Goal: Task Accomplishment & Management: Manage account settings

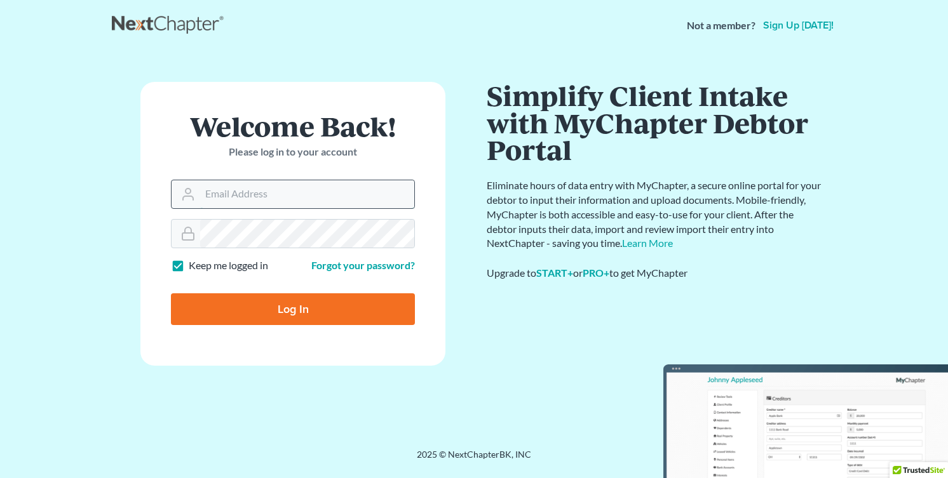
click at [292, 195] on input "Email Address" at bounding box center [307, 194] width 214 height 28
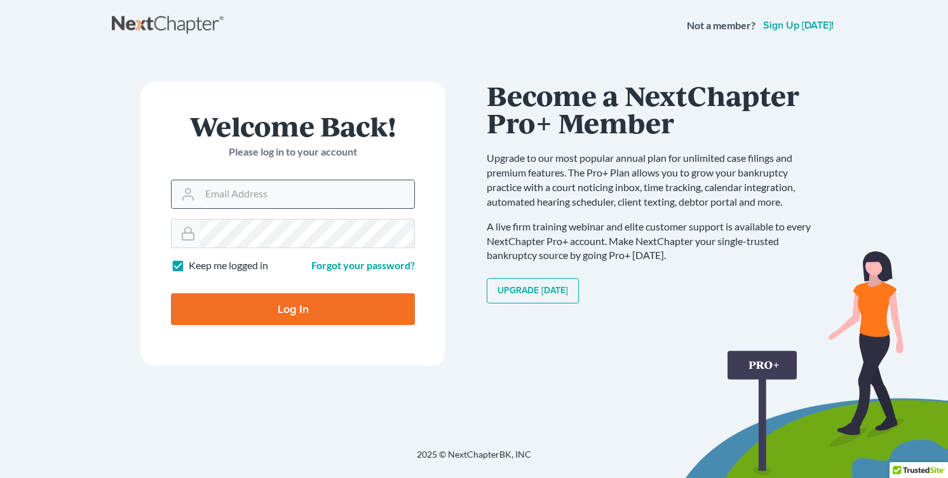
type input "glenn@calsadalaw.com"
click at [294, 302] on input "Log In" at bounding box center [293, 309] width 244 height 32
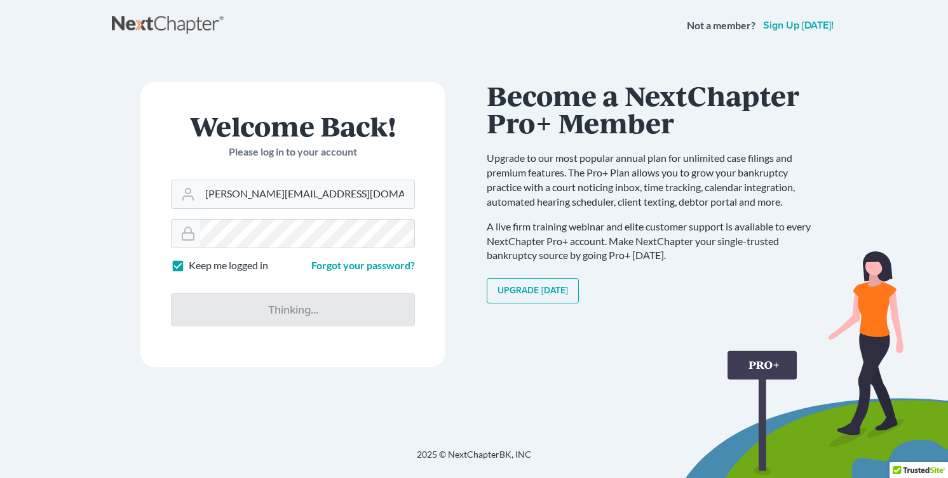
type input "Thinking..."
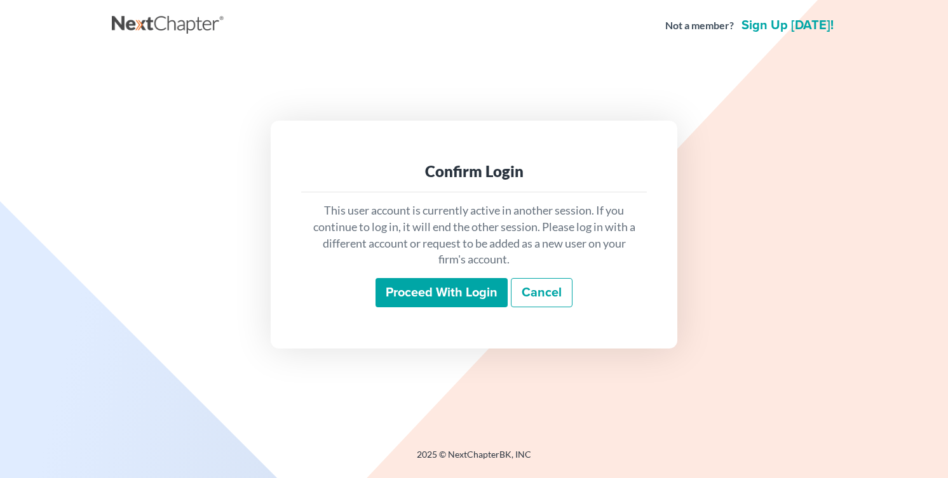
click at [412, 290] on input "Proceed with login" at bounding box center [441, 292] width 132 height 29
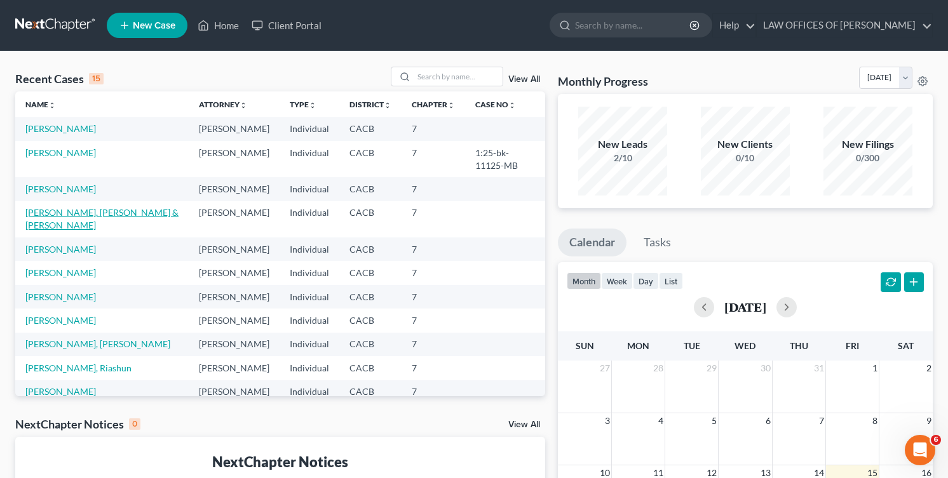
click at [71, 231] on link "[PERSON_NAME], [PERSON_NAME] & [PERSON_NAME]" at bounding box center [101, 219] width 153 height 24
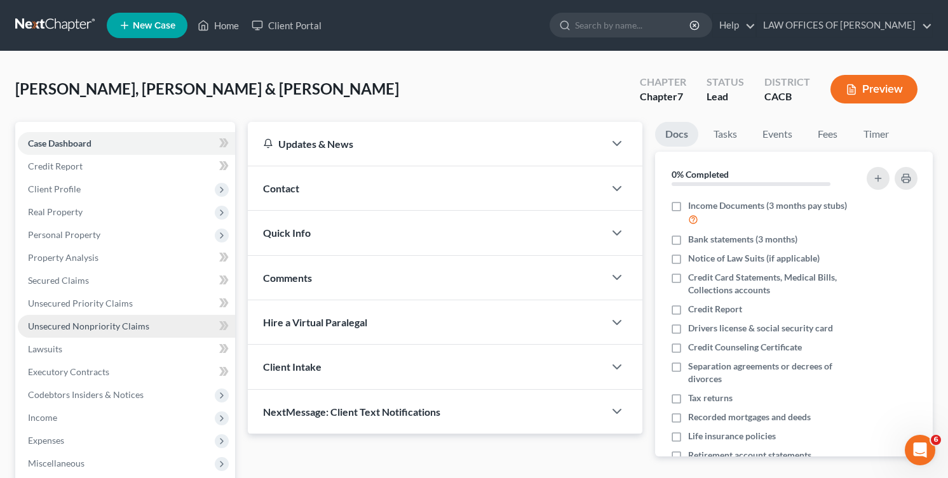
click at [116, 333] on link "Unsecured Nonpriority Claims" at bounding box center [126, 326] width 217 height 23
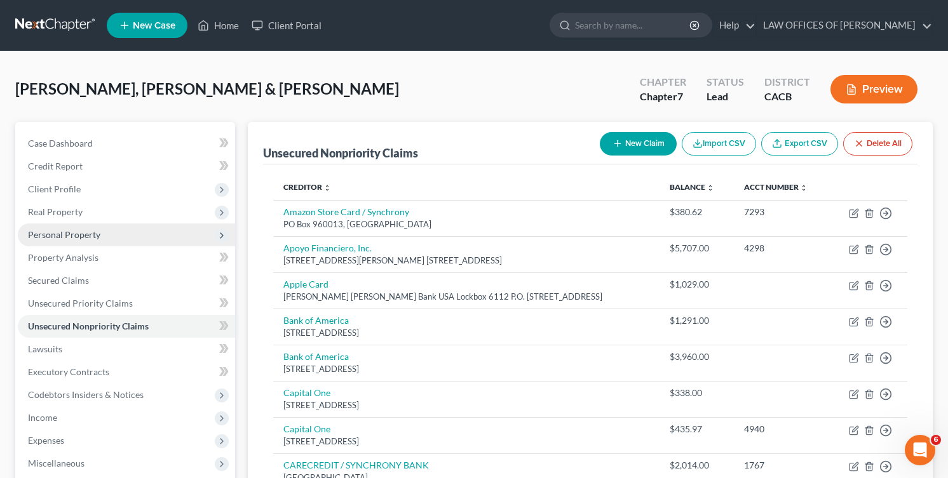
click at [63, 239] on span "Personal Property" at bounding box center [64, 234] width 72 height 11
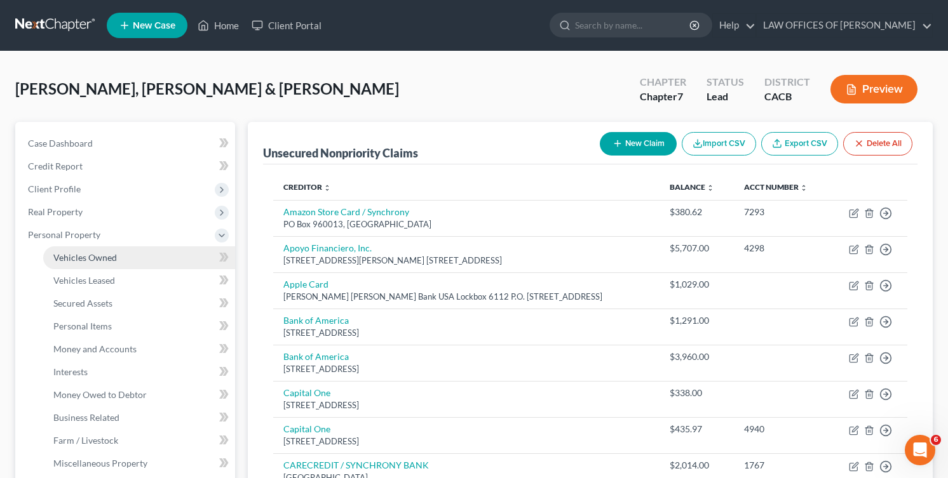
click at [78, 260] on span "Vehicles Owned" at bounding box center [85, 257] width 64 height 11
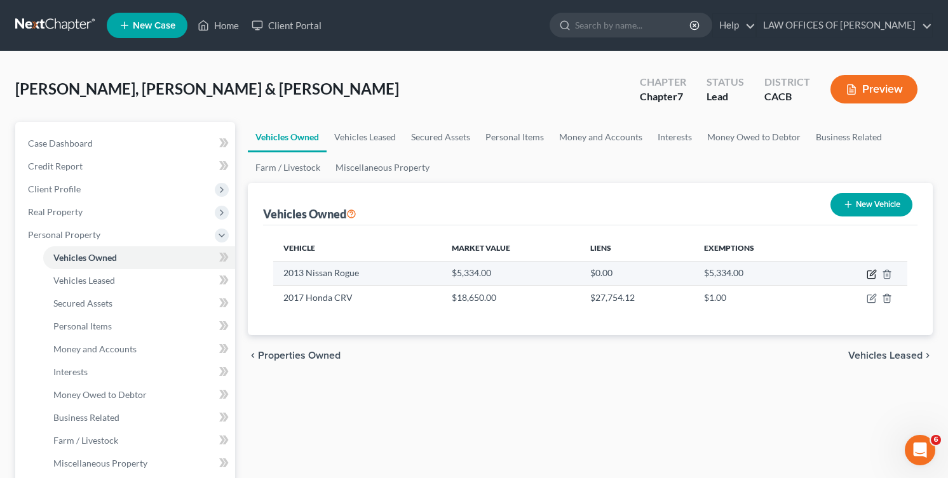
click at [873, 275] on icon "button" at bounding box center [871, 274] width 10 height 10
select select "0"
select select "13"
select select "2"
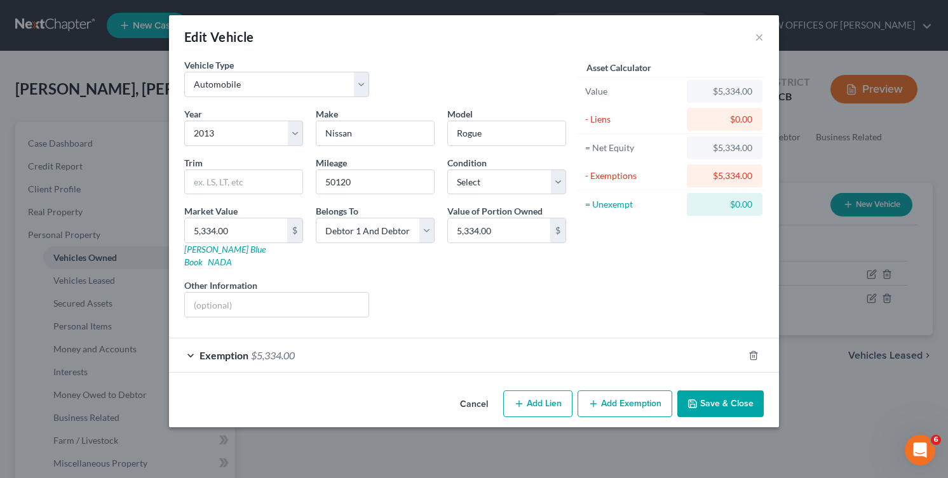
click at [455, 392] on button "Cancel" at bounding box center [474, 404] width 48 height 25
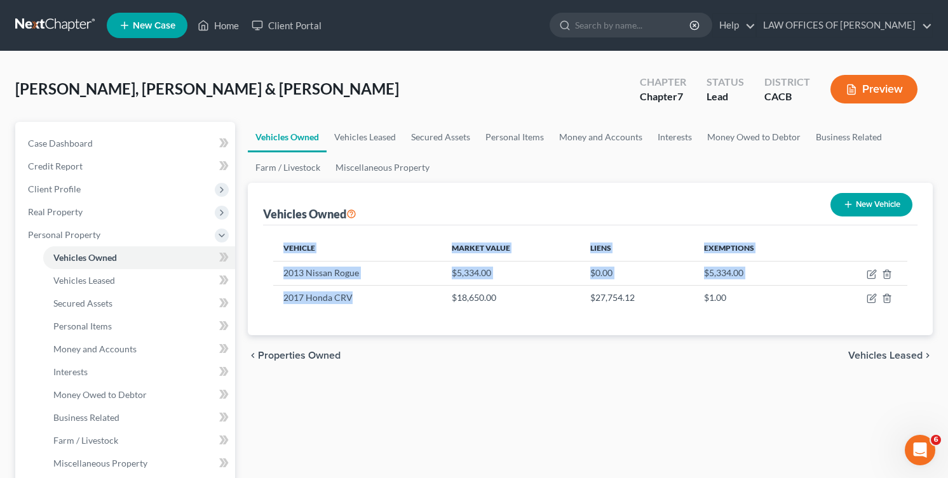
drag, startPoint x: 370, startPoint y: 301, endPoint x: 262, endPoint y: 293, distance: 108.3
click at [262, 293] on div "Vehicles Owned New Vehicle Vehicle Market Value Liens Exemptions 2013 Nissan Ro…" at bounding box center [590, 259] width 685 height 152
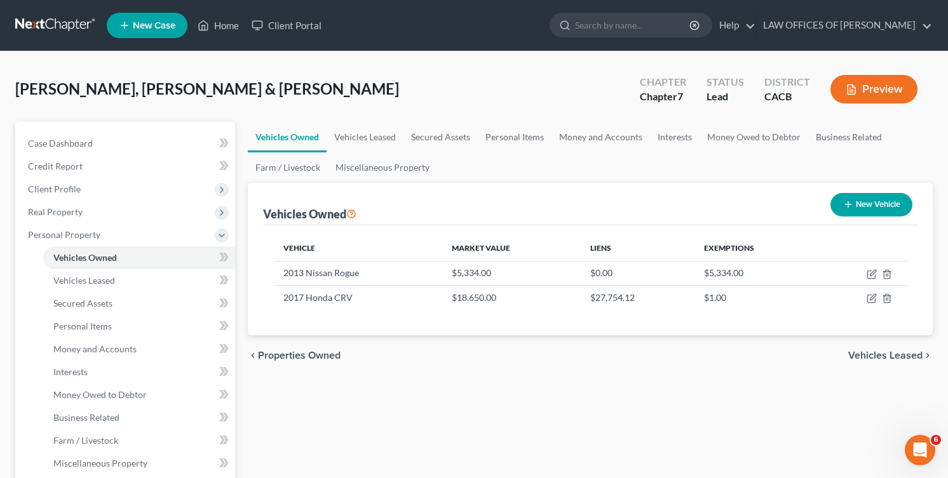
click at [430, 360] on div "chevron_left Properties Owned Vehicles Leased chevron_right" at bounding box center [590, 355] width 685 height 41
